Goal: Information Seeking & Learning: Learn about a topic

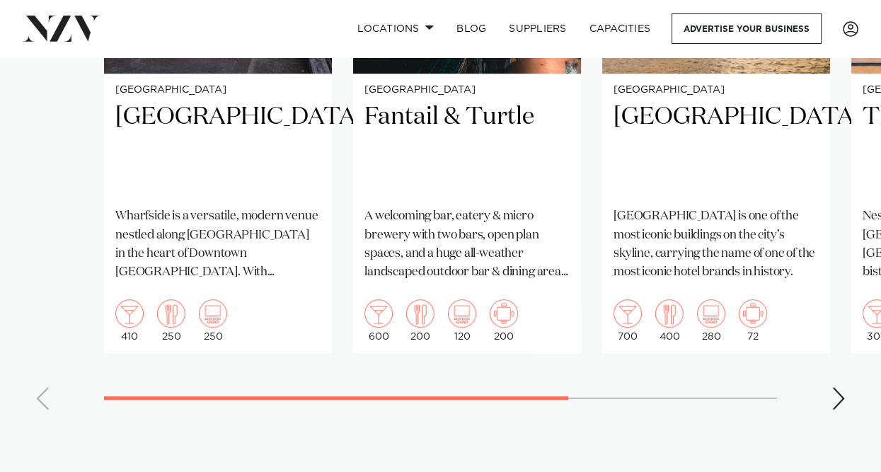
scroll to position [1132, 0]
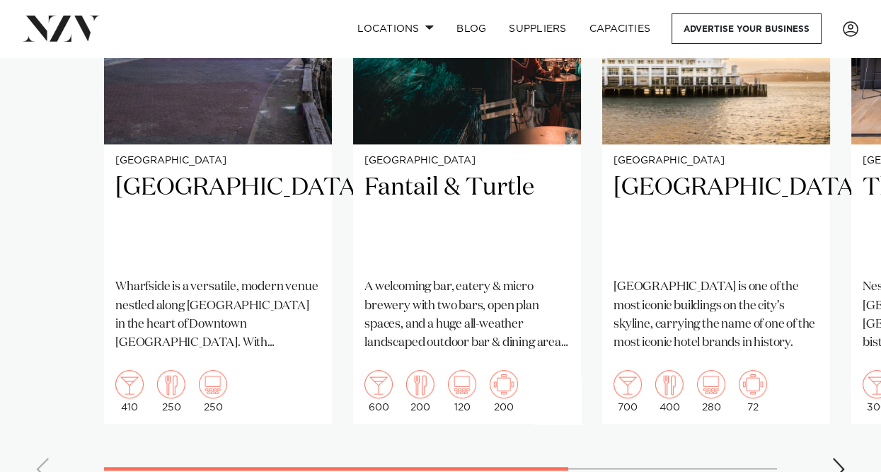
click at [836, 464] on div "Next slide" at bounding box center [838, 469] width 14 height 23
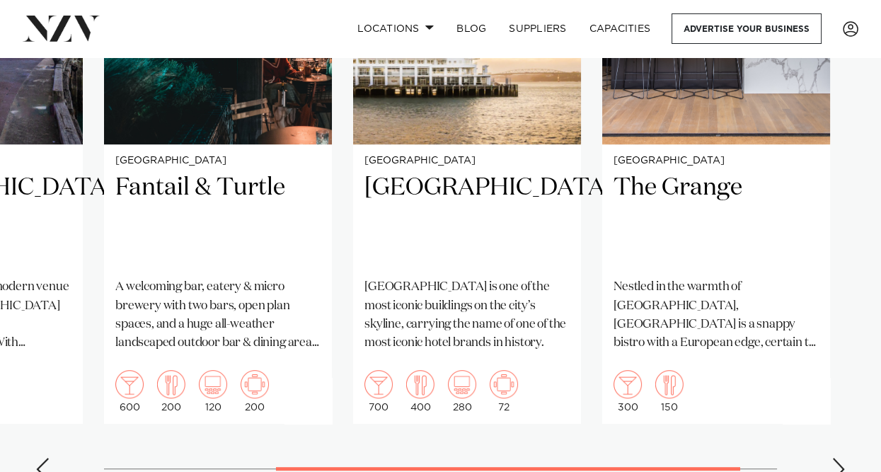
click at [836, 464] on div "Next slide" at bounding box center [838, 469] width 14 height 23
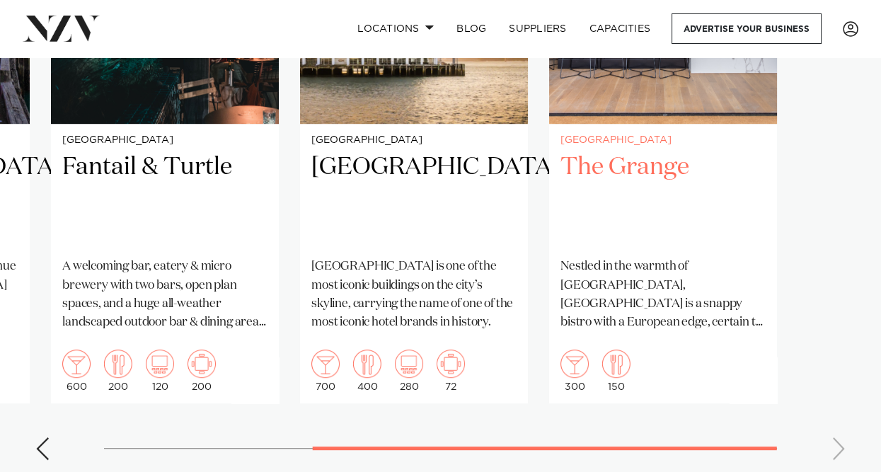
scroll to position [1203, 0]
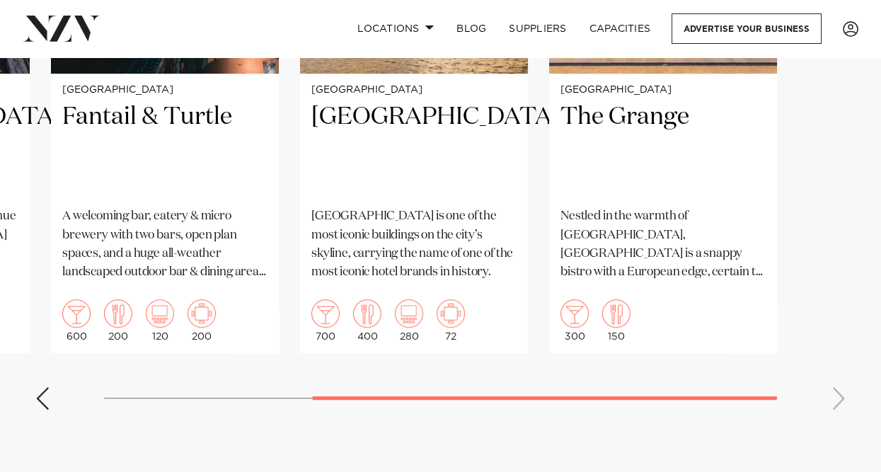
click at [43, 399] on div "Previous slide" at bounding box center [42, 398] width 14 height 23
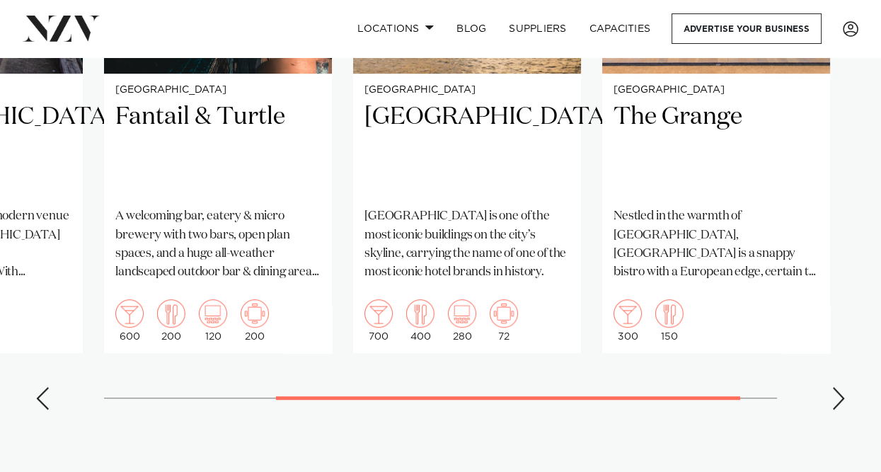
click at [43, 399] on div "Previous slide" at bounding box center [42, 398] width 14 height 23
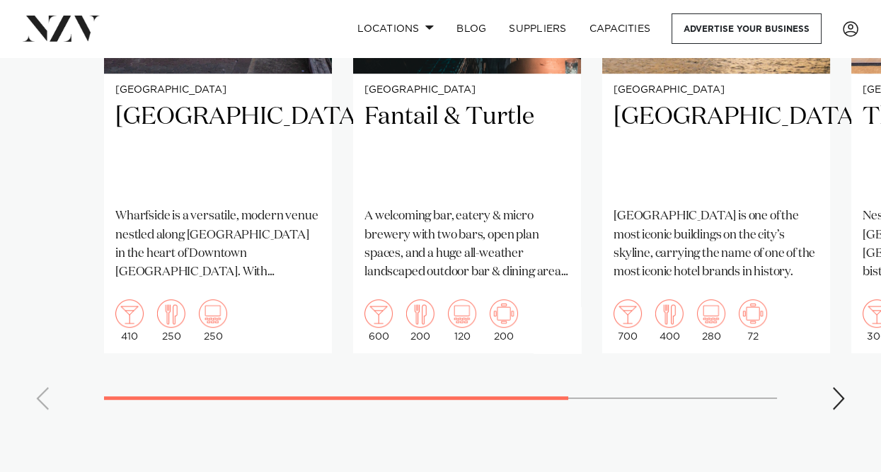
click at [43, 399] on swiper-container "[GEOGRAPHIC_DATA] [GEOGRAPHIC_DATA] is a versatile, modern venue nestled along …" at bounding box center [440, 94] width 881 height 653
click at [837, 396] on div "Next slide" at bounding box center [838, 398] width 14 height 23
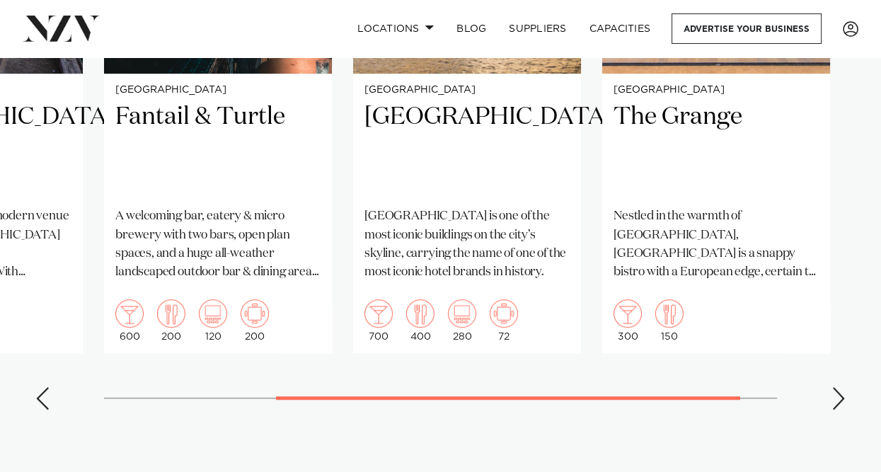
click at [40, 396] on div "Previous slide" at bounding box center [42, 398] width 14 height 23
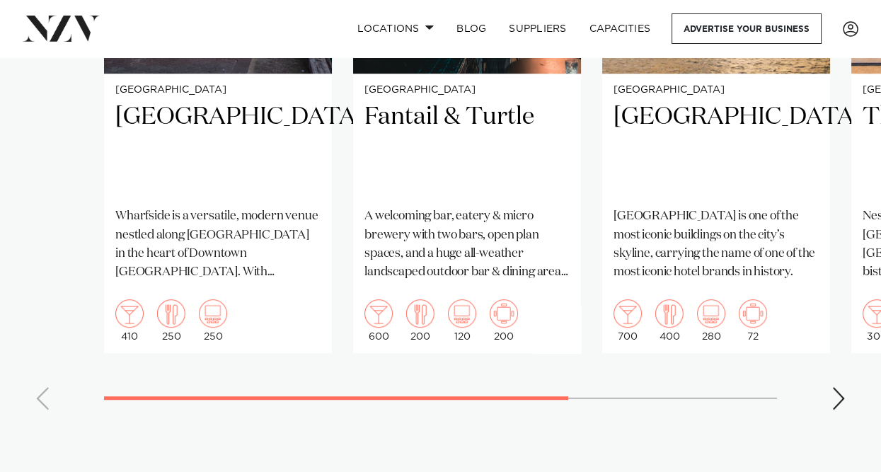
click at [842, 394] on div "Next slide" at bounding box center [838, 398] width 14 height 23
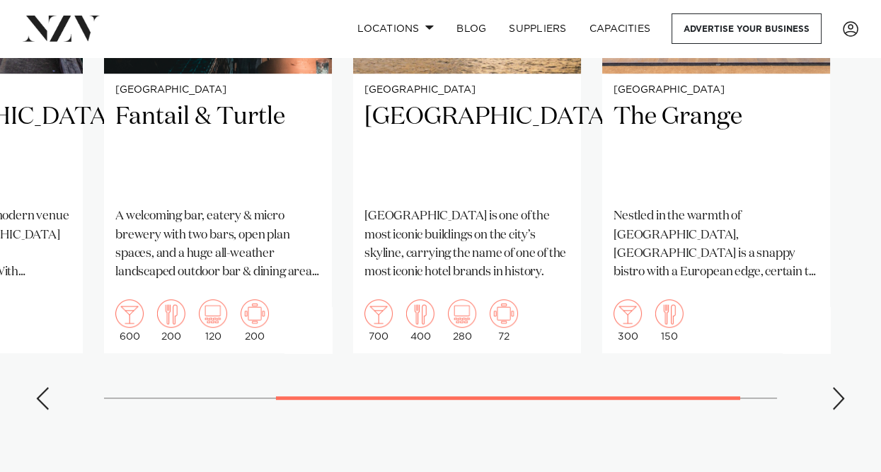
click at [842, 394] on div "Next slide" at bounding box center [838, 398] width 14 height 23
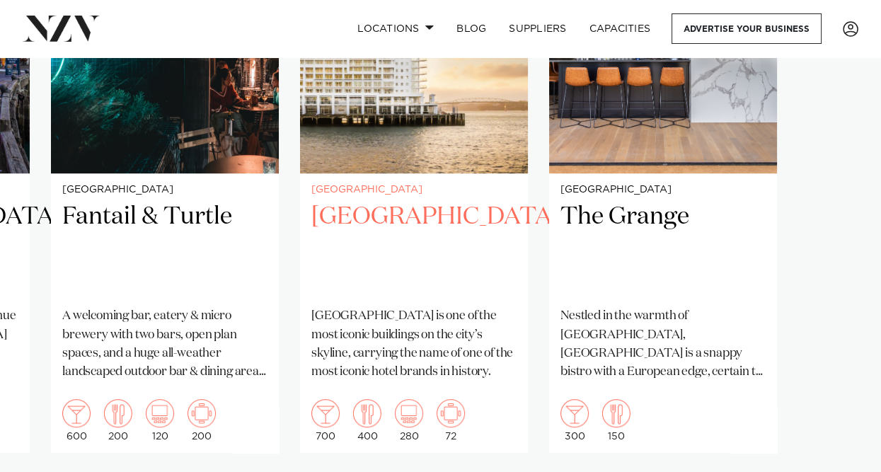
scroll to position [1132, 0]
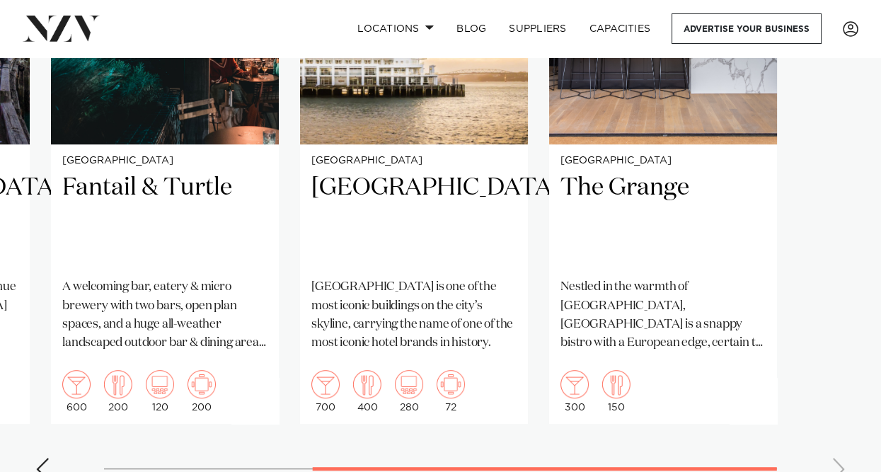
click at [43, 459] on div "Previous slide" at bounding box center [42, 469] width 14 height 23
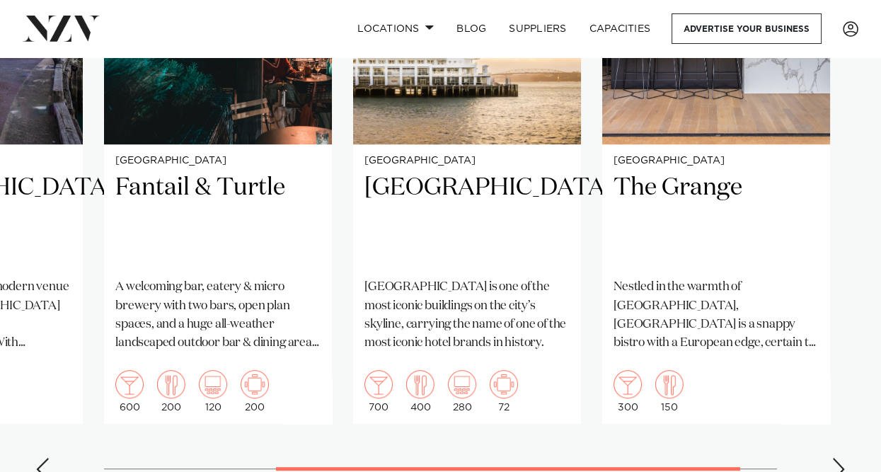
click at [41, 459] on div "Previous slide" at bounding box center [42, 469] width 14 height 23
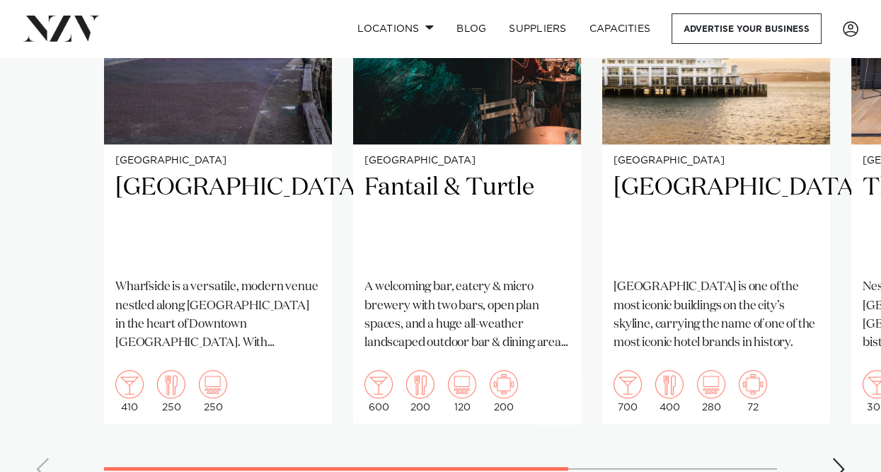
click at [40, 460] on swiper-container "[GEOGRAPHIC_DATA] [GEOGRAPHIC_DATA] is a versatile, modern venue nestled along …" at bounding box center [440, 165] width 881 height 653
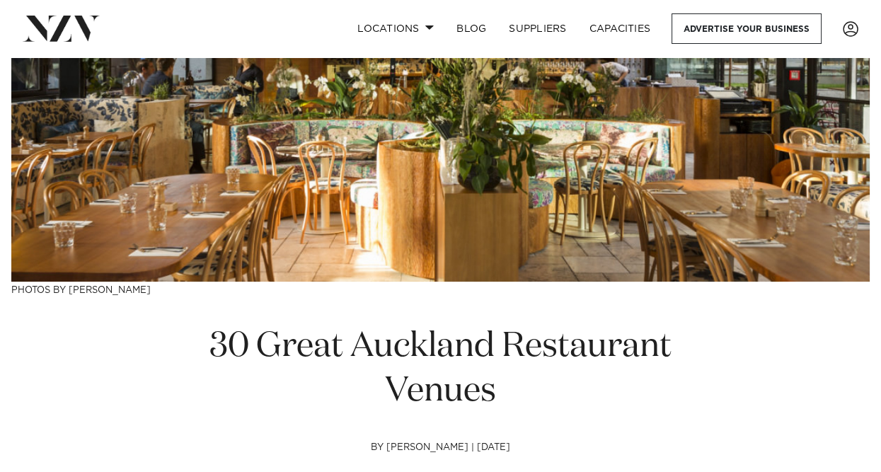
scroll to position [0, 0]
